Goal: Browse casually

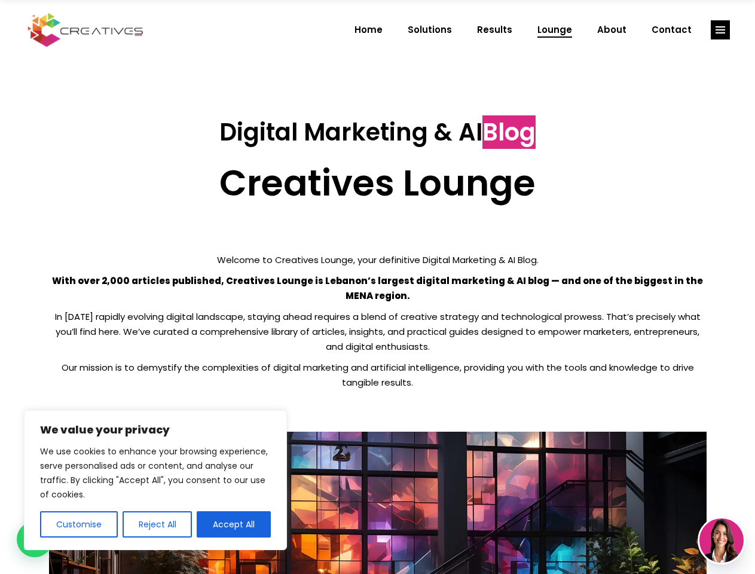
click at [377, 287] on p "With over 2,000 articles published, Creatives Lounge is Lebanon’s largest digit…" at bounding box center [378, 288] width 658 height 30
click at [78, 524] on button "Customise" at bounding box center [79, 524] width 78 height 26
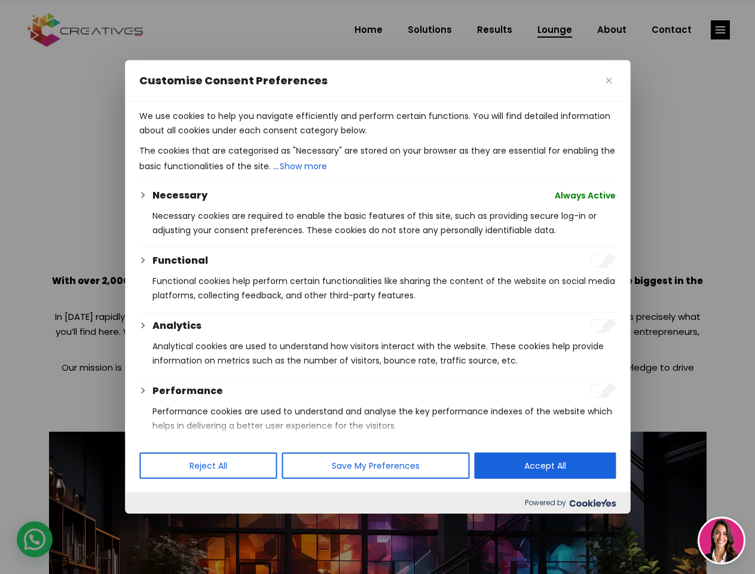
click at [157, 524] on div at bounding box center [377, 287] width 755 height 574
click at [234, 524] on div at bounding box center [377, 287] width 755 height 574
click at [720, 30] on div at bounding box center [377, 287] width 755 height 574
click at [721, 540] on img at bounding box center [721, 540] width 44 height 44
